Goal: Navigation & Orientation: Find specific page/section

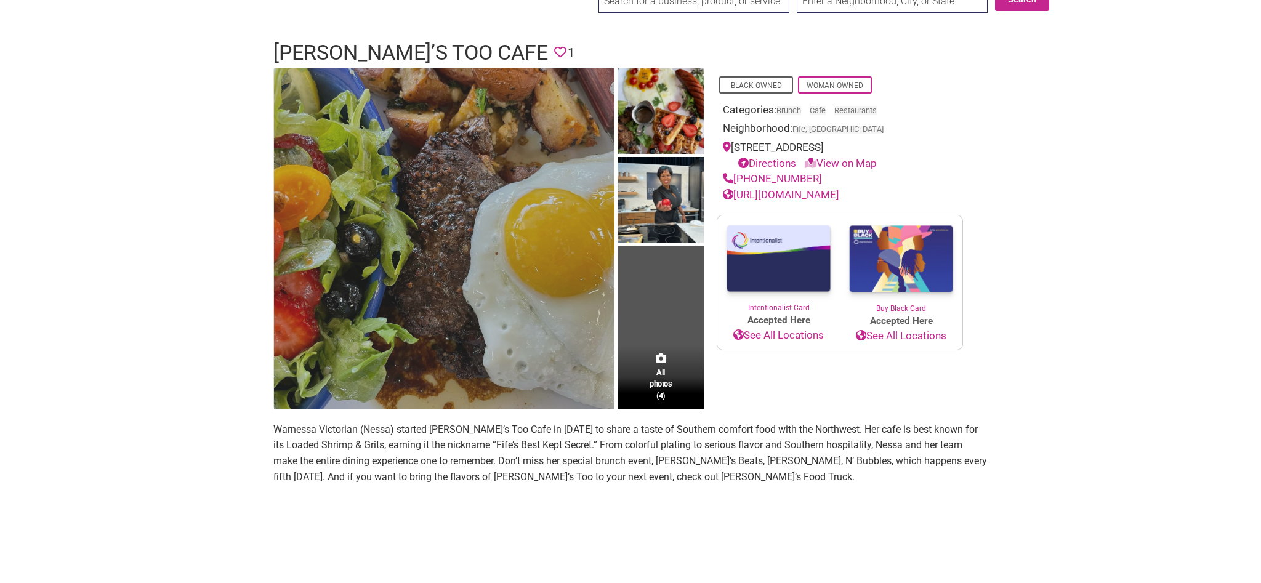
scroll to position [209, 0]
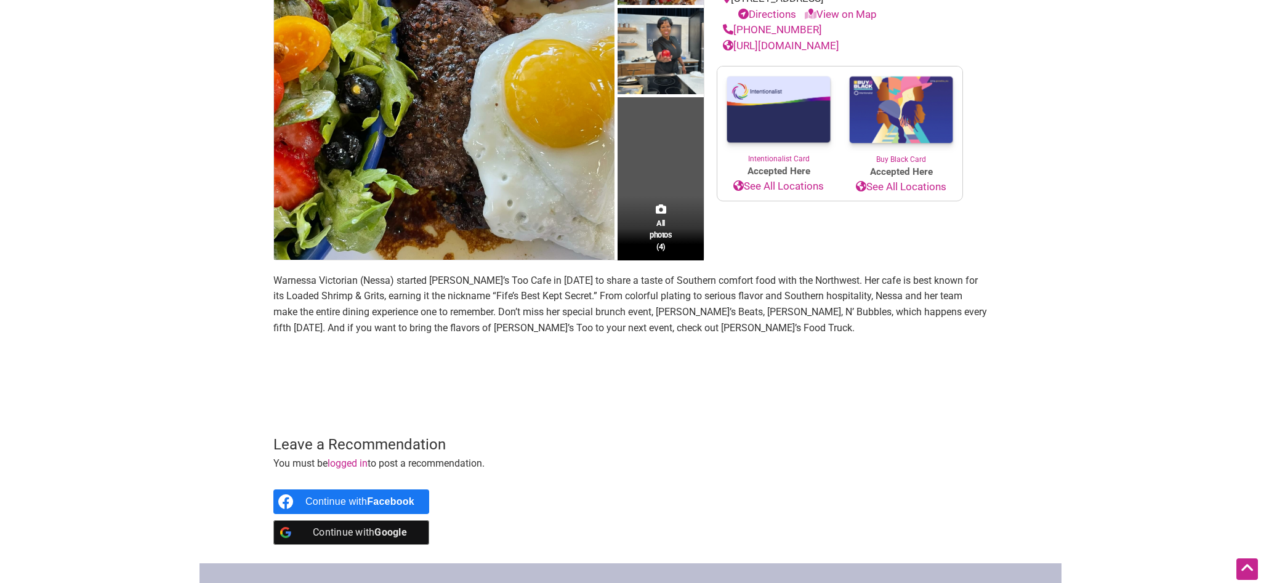
click at [829, 49] on link "[URL][DOMAIN_NAME]" at bounding box center [781, 45] width 116 height 12
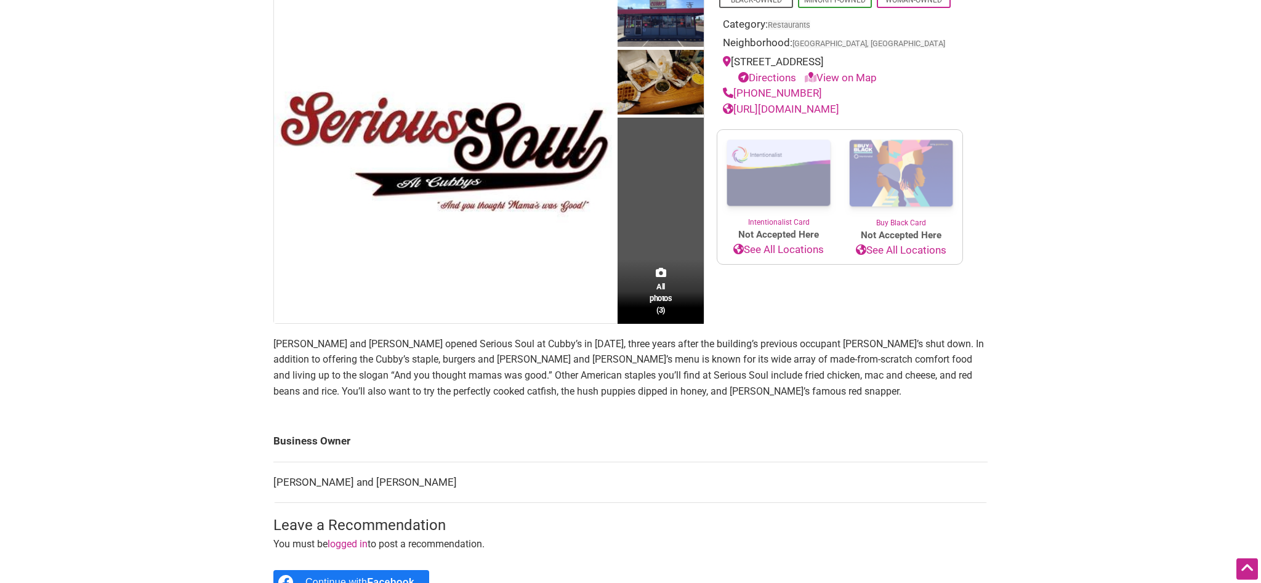
scroll to position [42, 0]
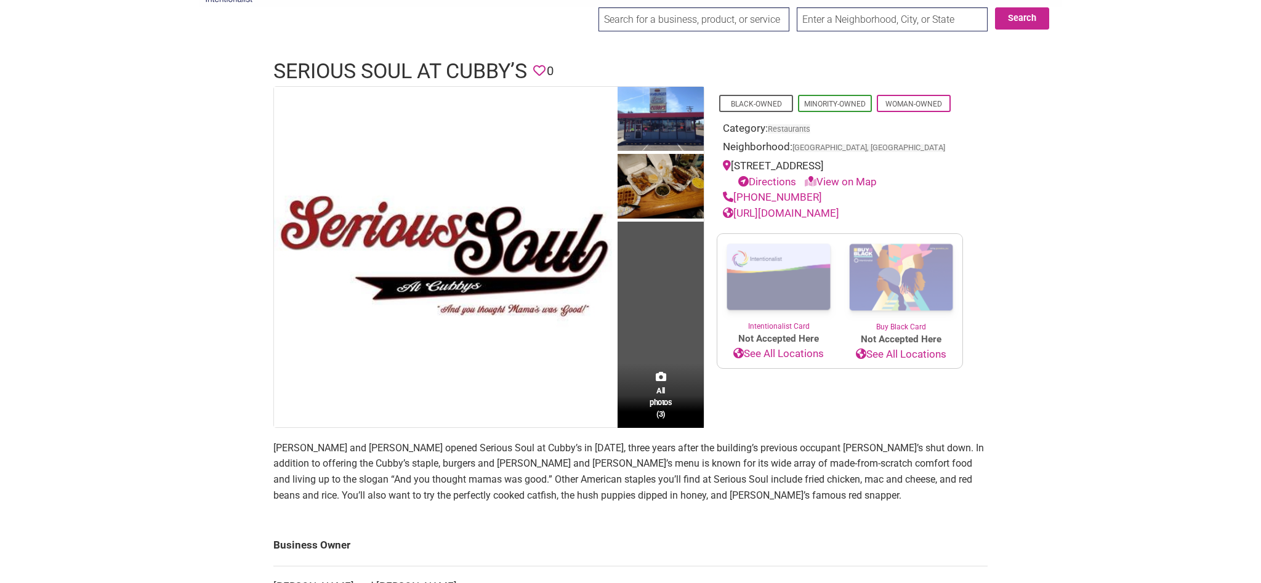
click at [813, 212] on link "https://www.facebook.com/pages/Serious-Soul-At-Cubbys/837986659590076" at bounding box center [781, 213] width 116 height 12
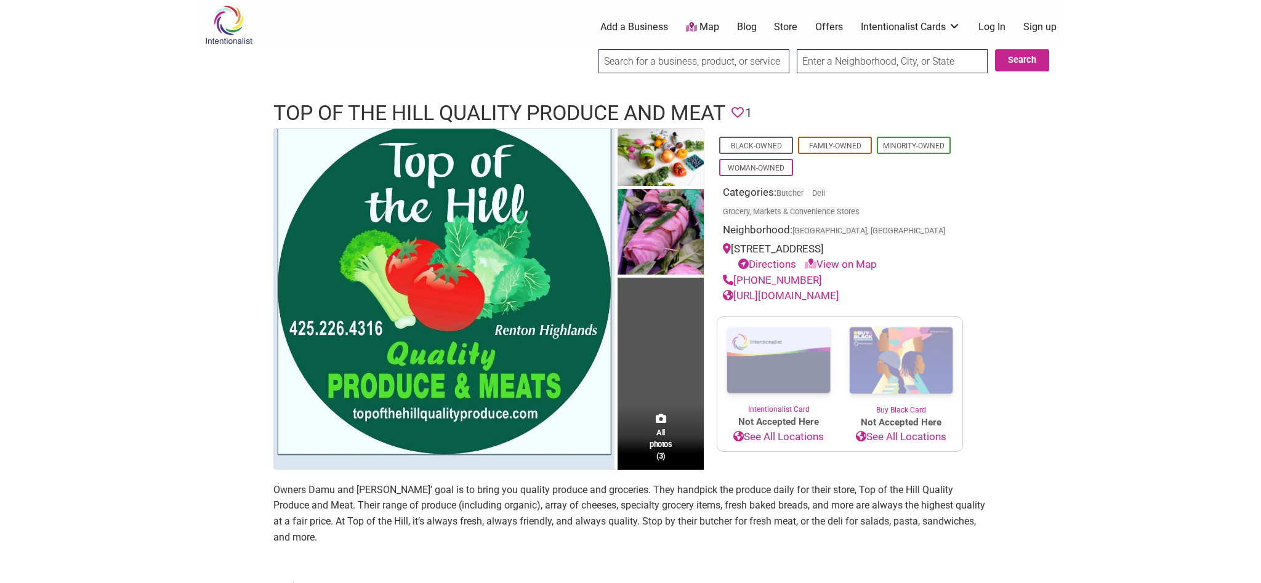
click at [789, 295] on link "https://www.topofthehillqualityproduce.com/" at bounding box center [781, 295] width 116 height 12
